Goal: Transaction & Acquisition: Purchase product/service

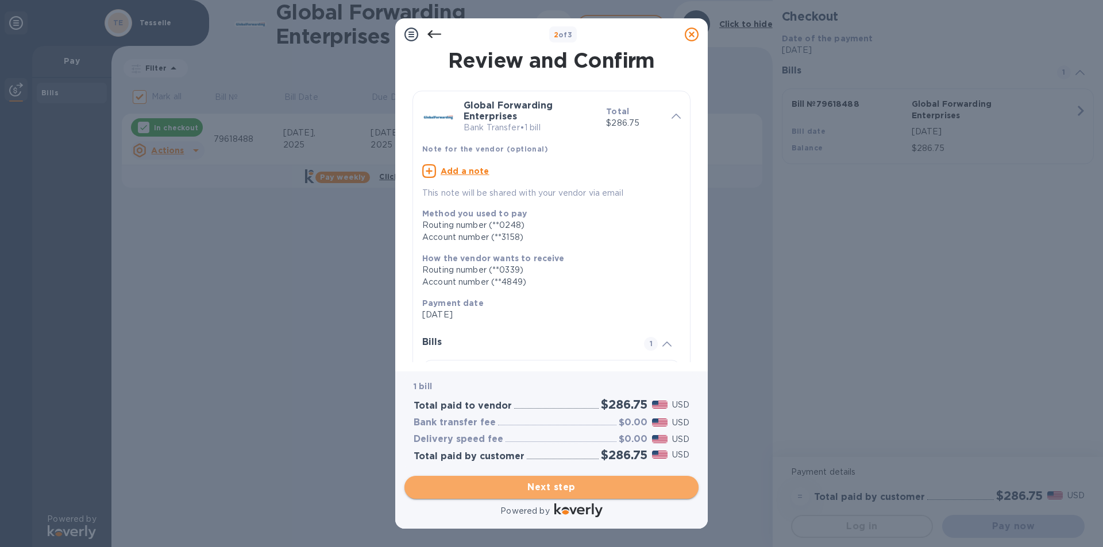
click at [578, 488] on span "Next step" at bounding box center [552, 488] width 276 height 14
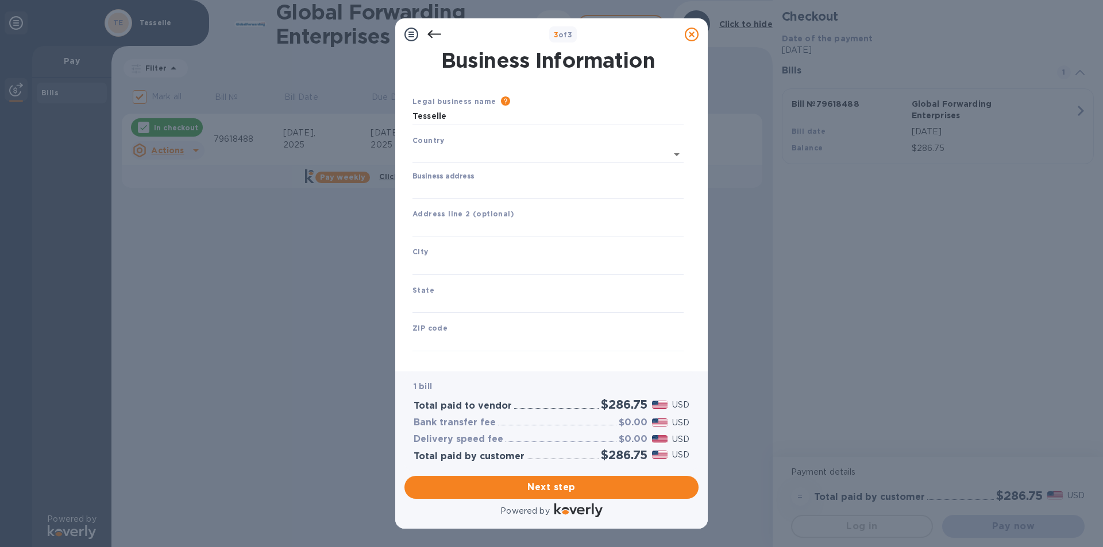
type input "[GEOGRAPHIC_DATA]"
click at [429, 185] on input "Business address" at bounding box center [547, 187] width 271 height 17
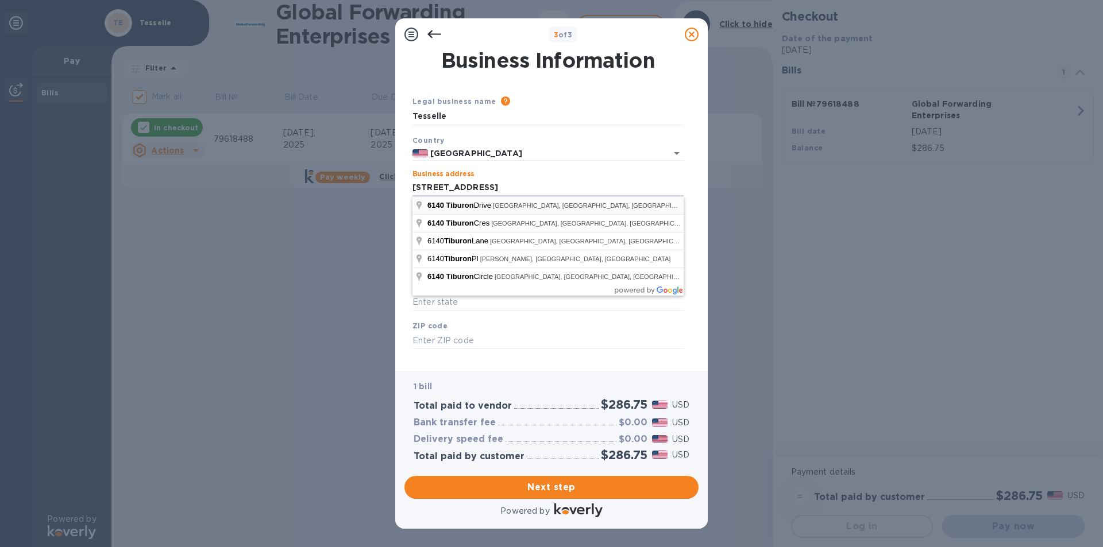
type input "[STREET_ADDRESS]"
type input "[GEOGRAPHIC_DATA]"
type input "CA"
type input "92506"
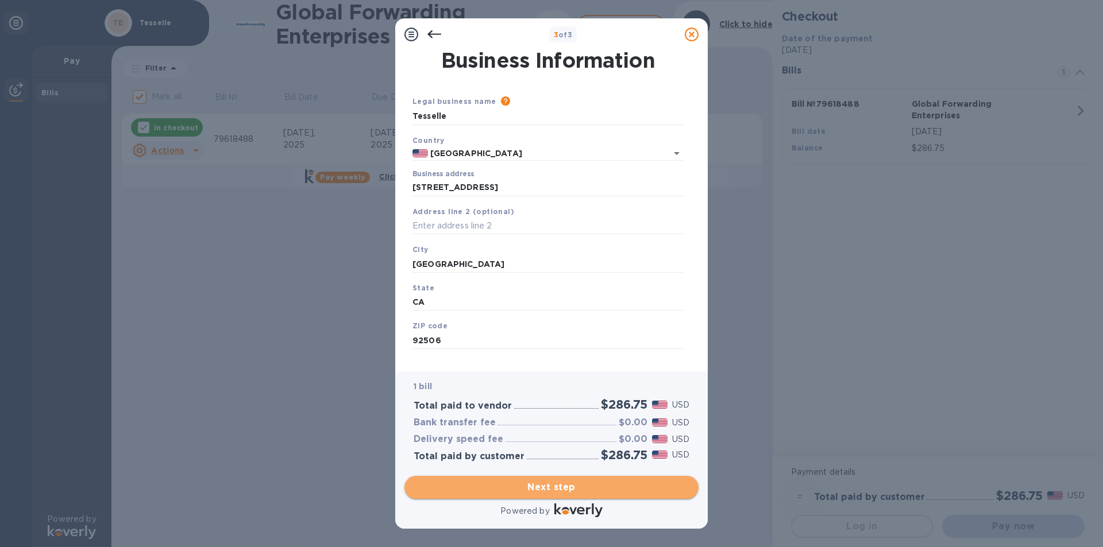
click at [567, 483] on span "Next step" at bounding box center [552, 488] width 276 height 14
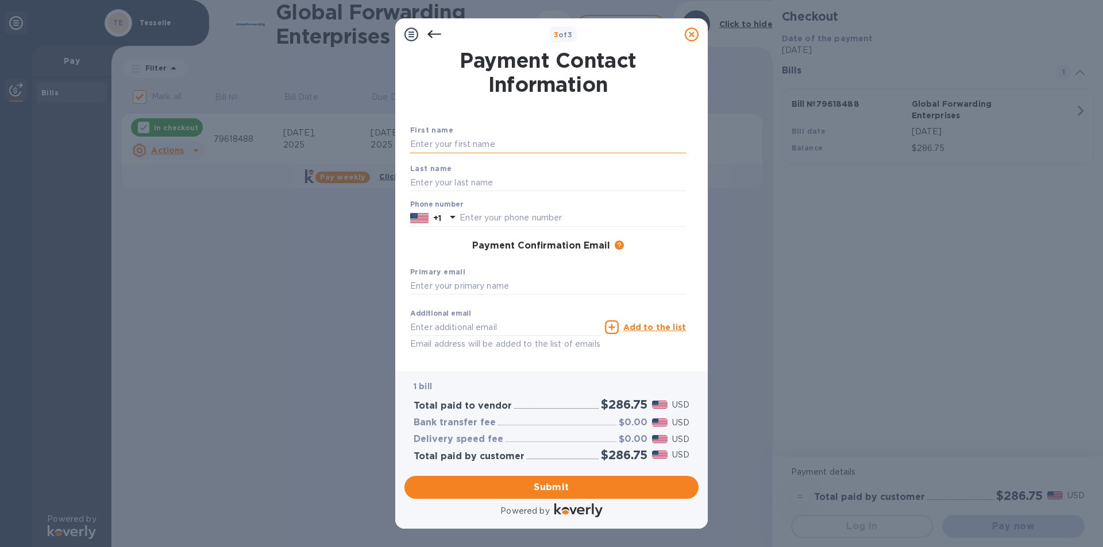
click at [466, 142] on input "text" at bounding box center [548, 144] width 276 height 17
type input "[PERSON_NAME]"
type input "5"
type input "9517813000"
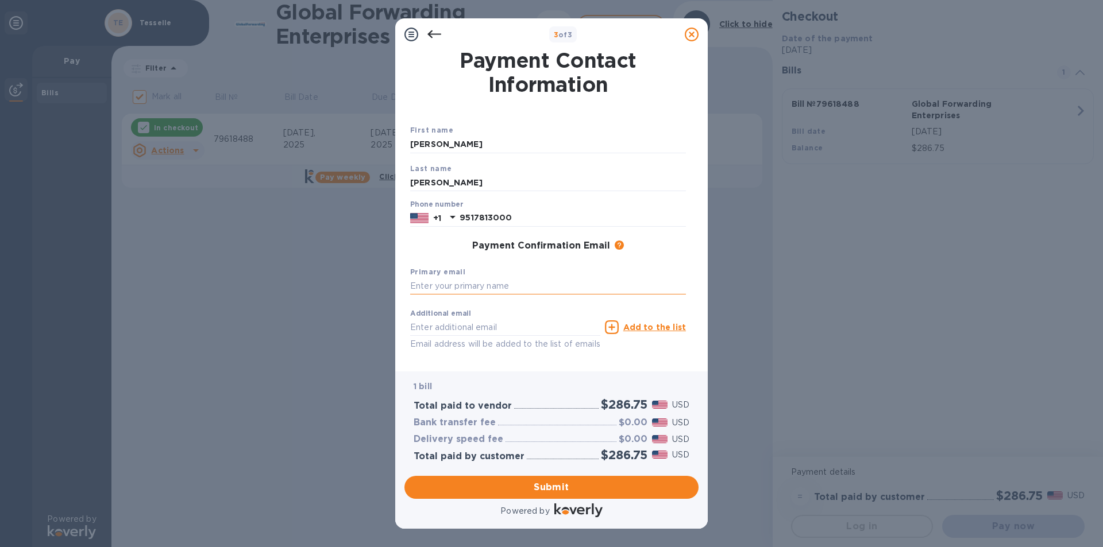
click at [438, 286] on input "text" at bounding box center [548, 286] width 276 height 17
type input "[EMAIL_ADDRESS][DOMAIN_NAME]"
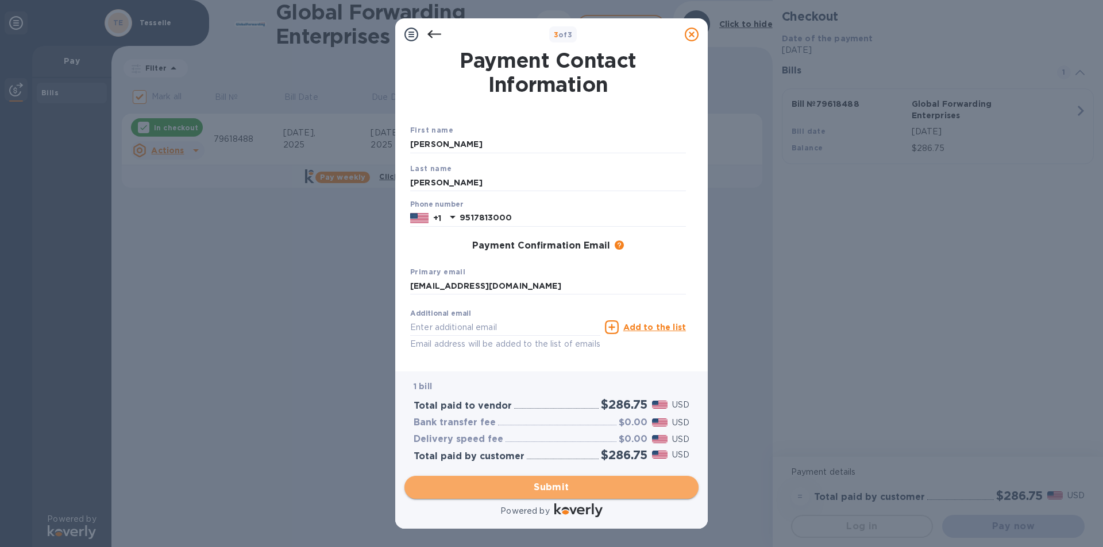
click at [587, 489] on span "Submit" at bounding box center [552, 488] width 276 height 14
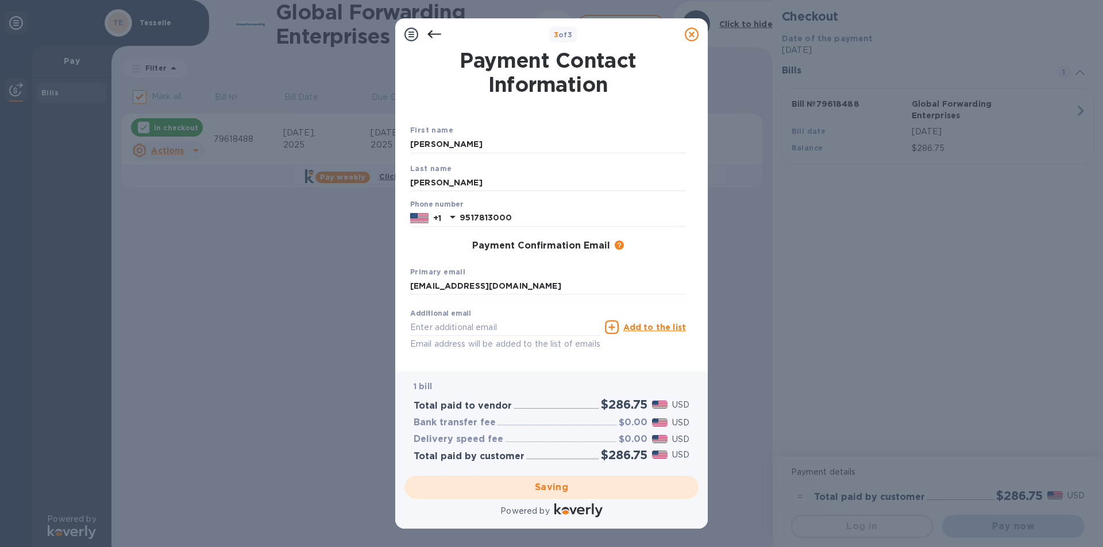
checkbox input "false"
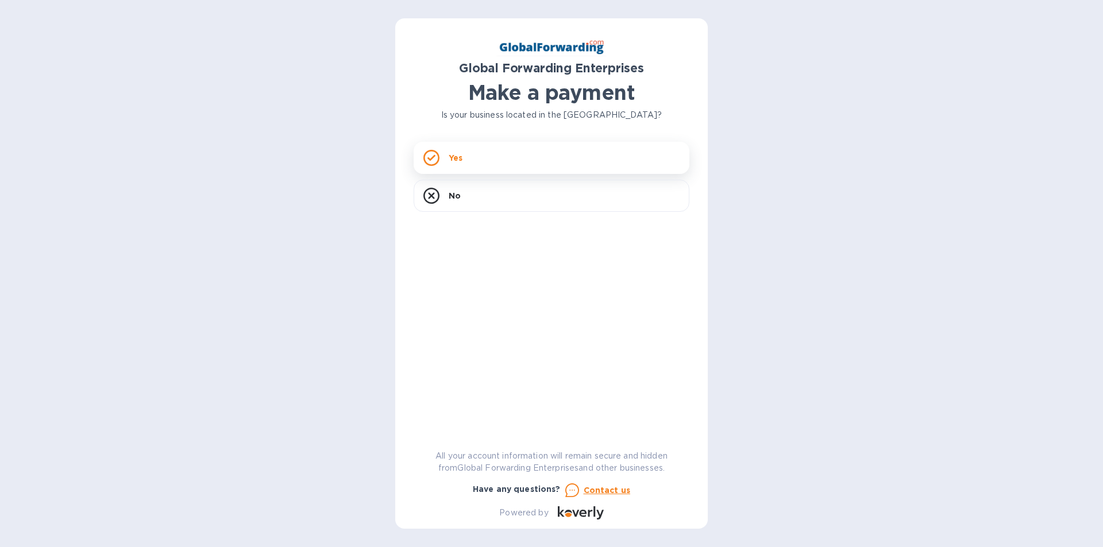
click at [463, 160] on div "Yes" at bounding box center [552, 158] width 276 height 32
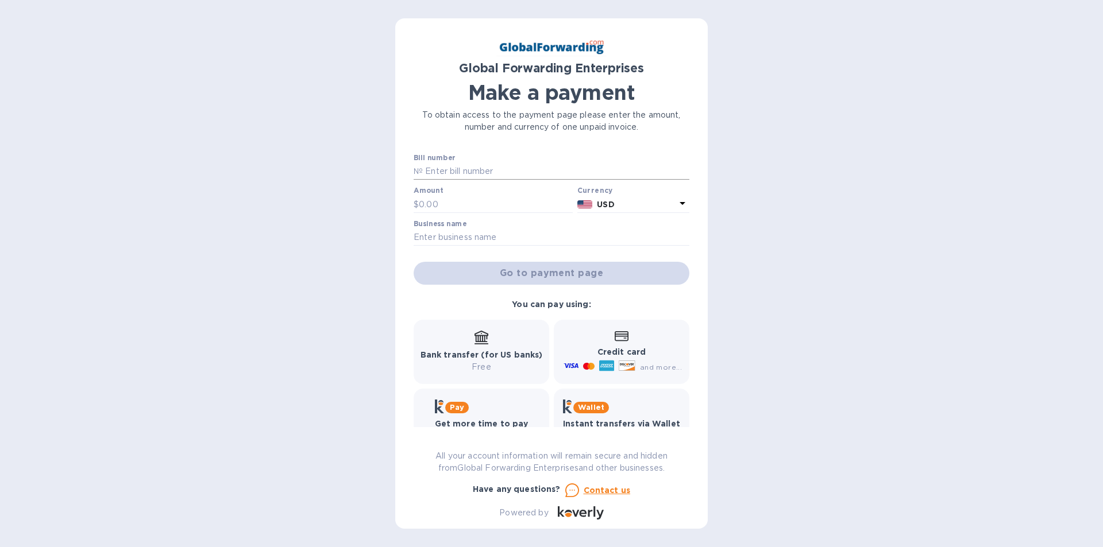
click at [420, 166] on p "№" at bounding box center [418, 171] width 9 height 12
click at [420, 172] on p "№" at bounding box center [418, 171] width 9 height 12
click at [437, 173] on input "text" at bounding box center [556, 171] width 267 height 17
type input "79633048"
click at [439, 200] on input "text" at bounding box center [496, 204] width 154 height 17
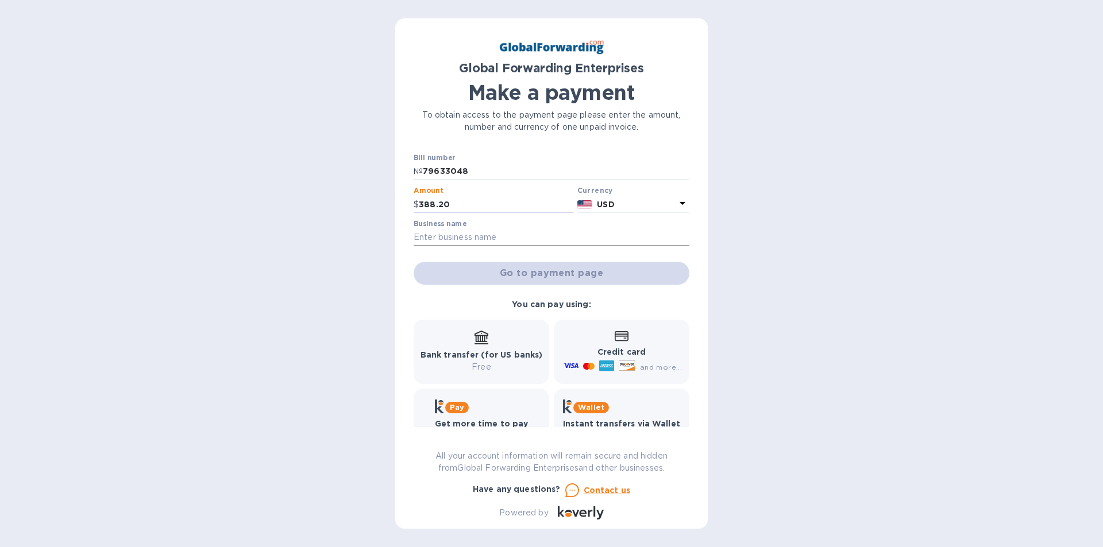
type input "388.20"
click at [461, 235] on input "text" at bounding box center [552, 237] width 276 height 17
type input "TESSELLE"
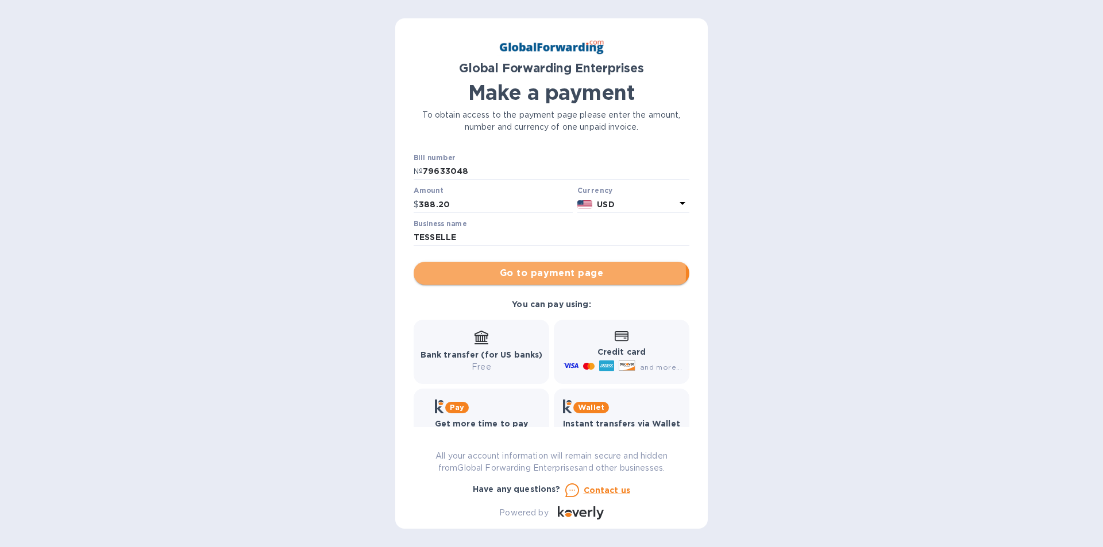
click at [510, 273] on span "Go to payment page" at bounding box center [551, 274] width 257 height 14
